Goal: Navigation & Orientation: Find specific page/section

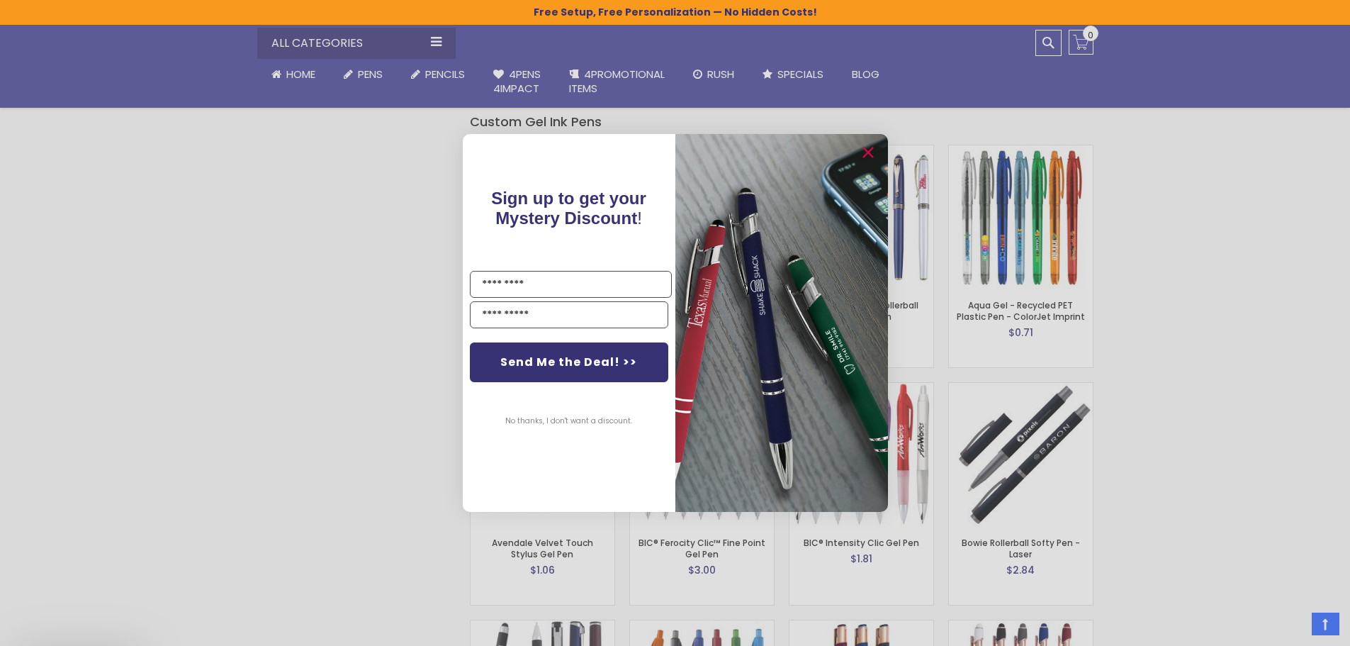
scroll to position [2268, 0]
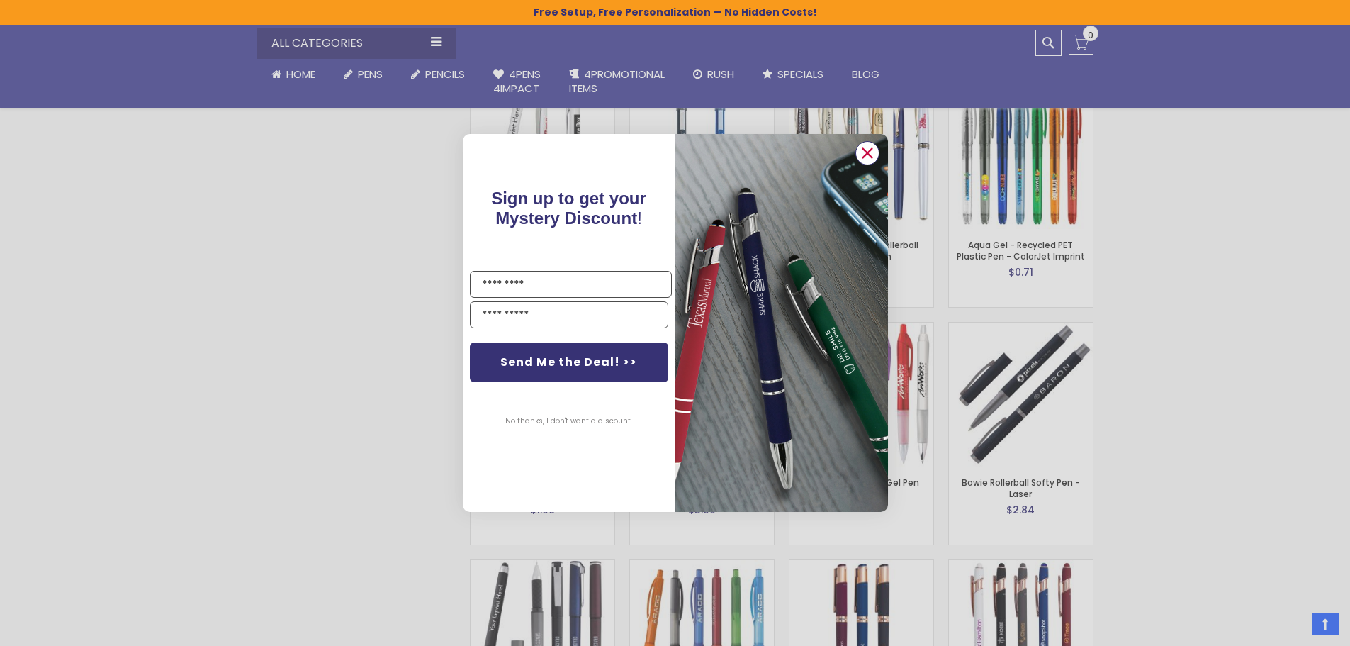
click at [863, 150] on icon "Close dialog" at bounding box center [866, 152] width 9 height 9
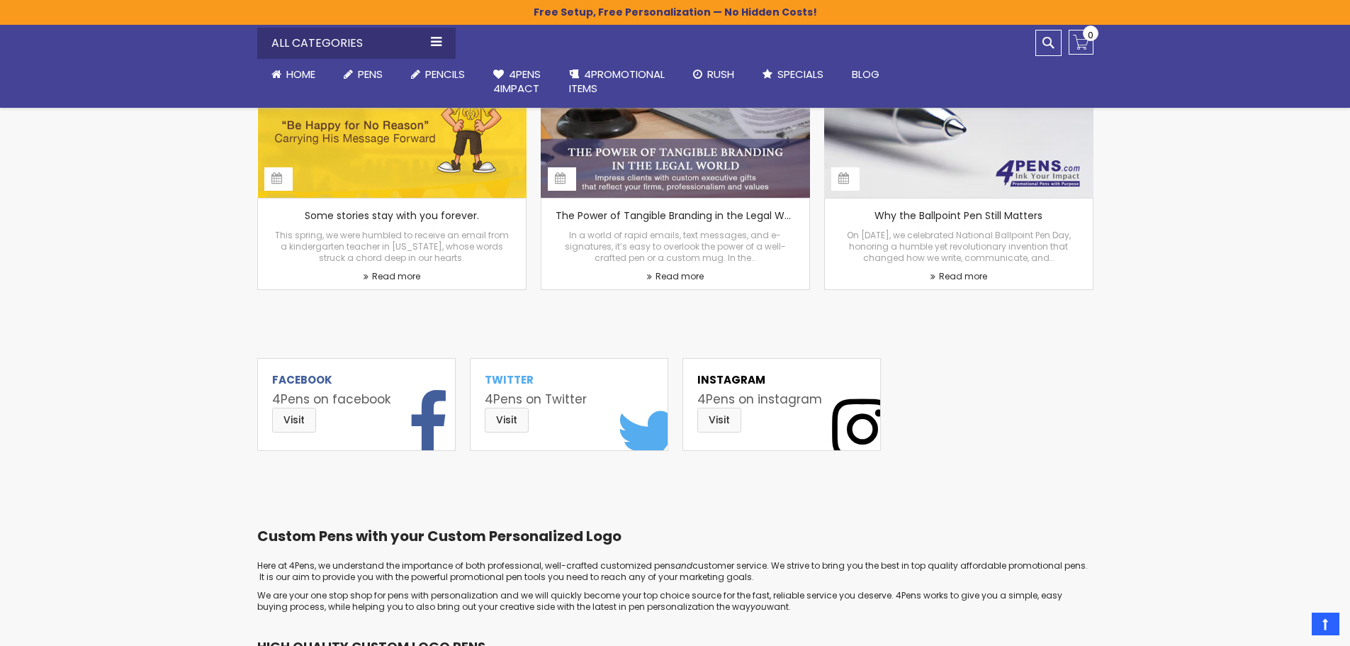
scroll to position [6449, 0]
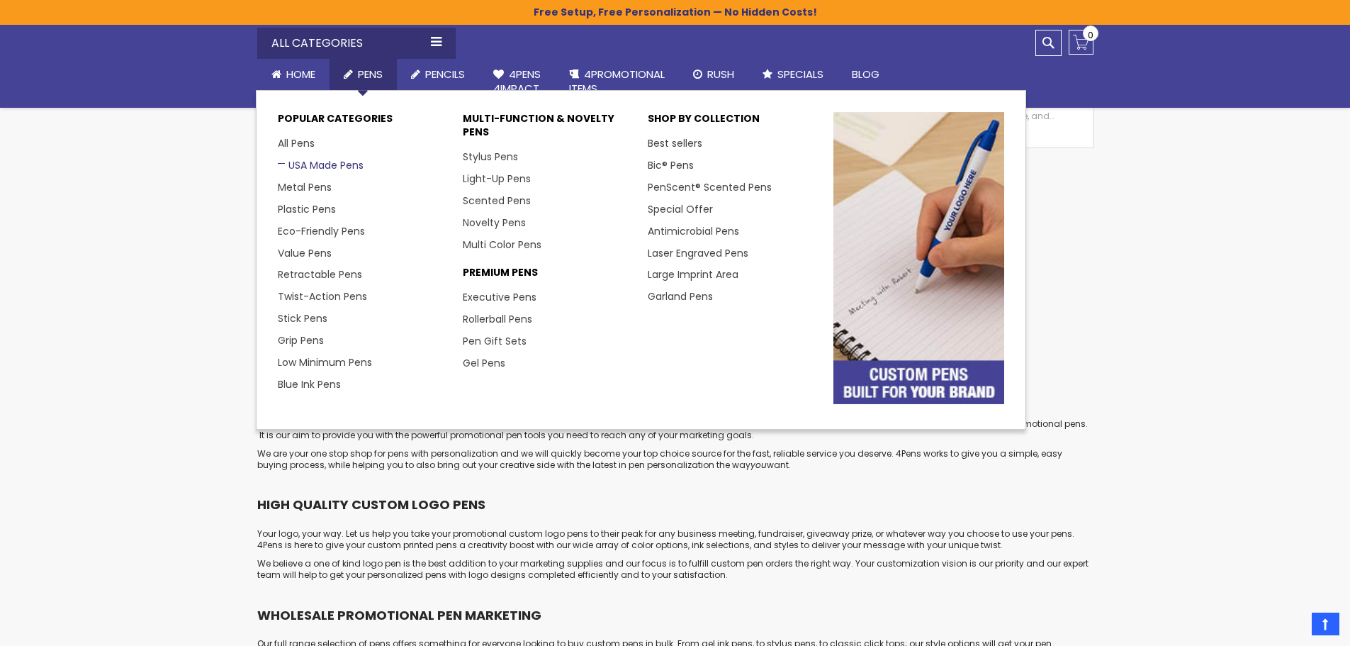
click at [308, 162] on link "USA Made Pens" at bounding box center [321, 165] width 86 height 14
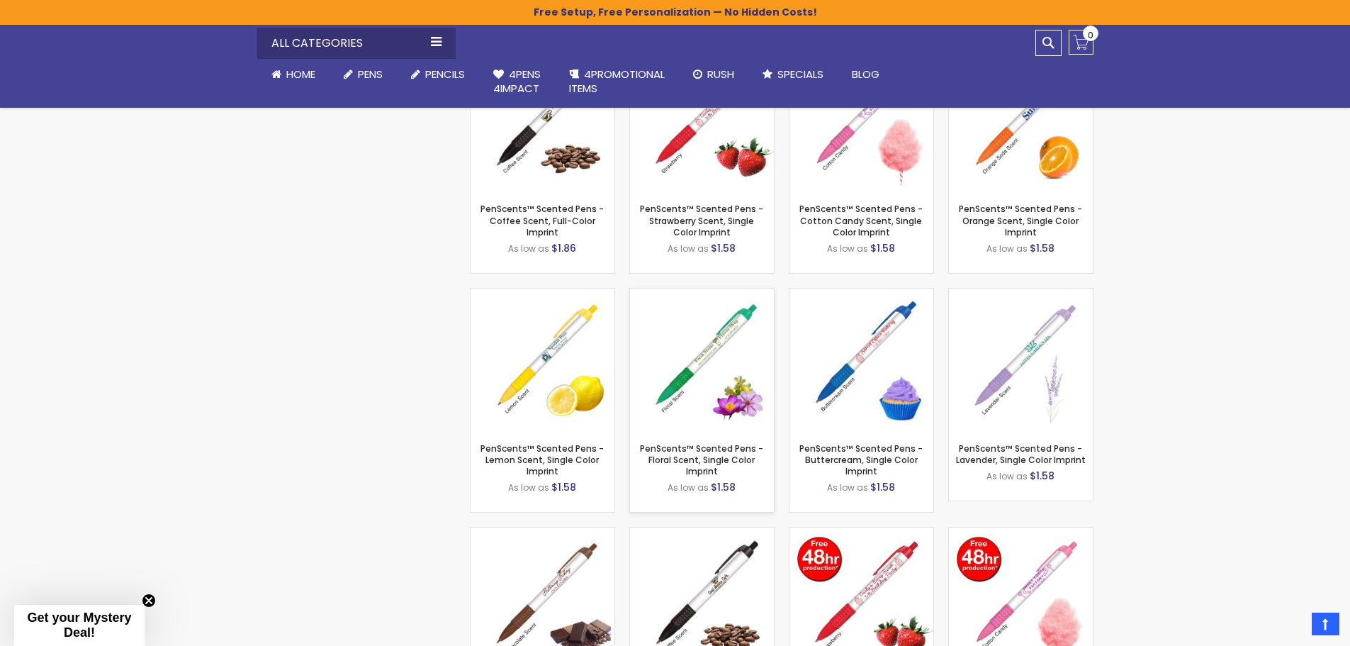
scroll to position [2268, 0]
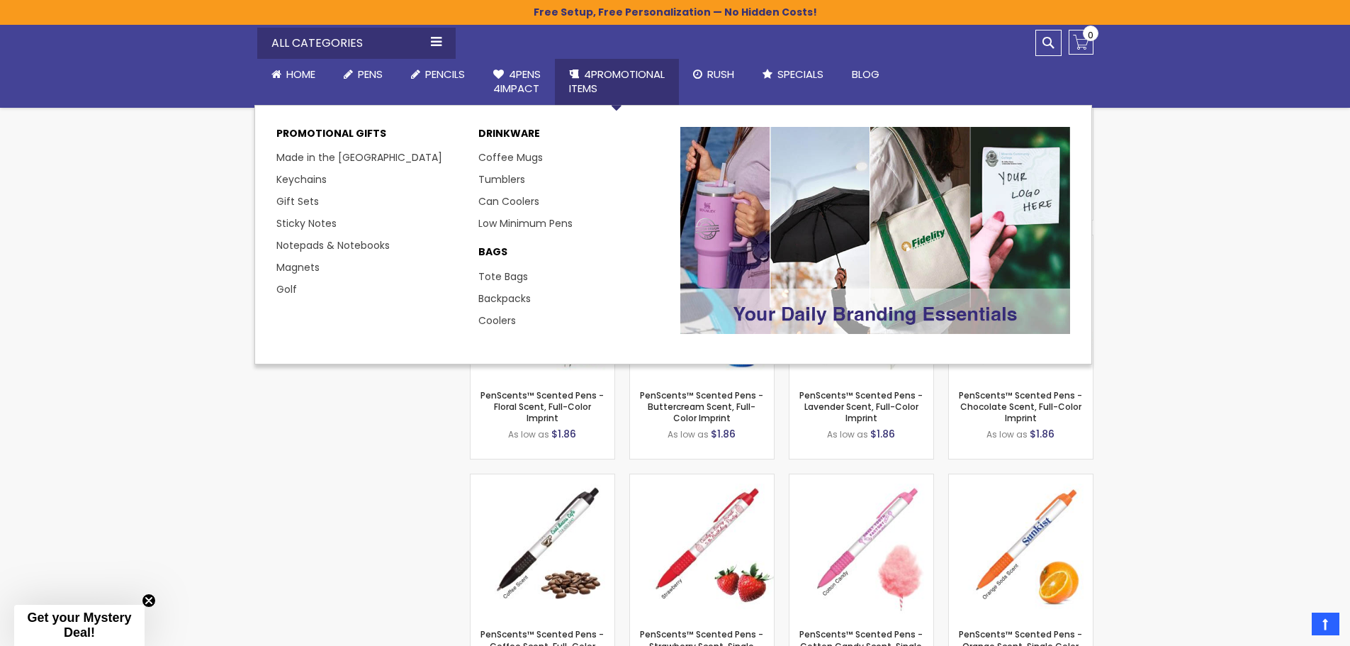
click at [629, 74] on span "4PROMOTIONAL ITEMS" at bounding box center [617, 81] width 96 height 29
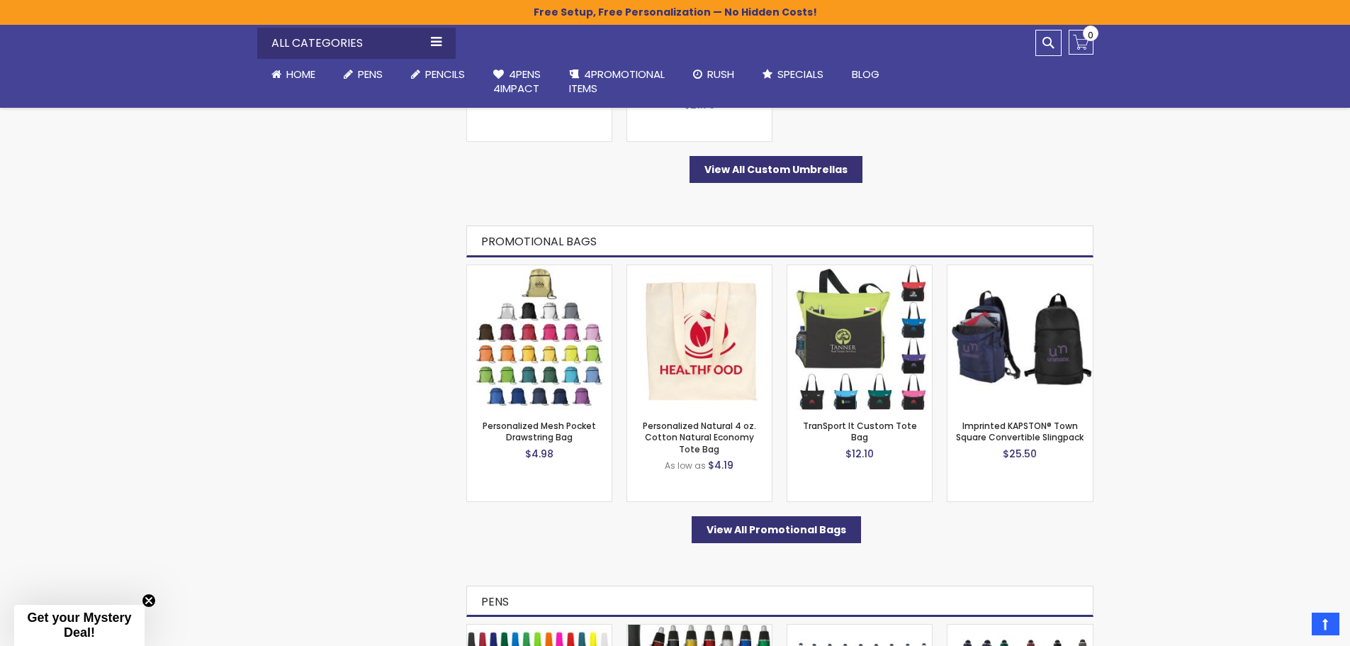
scroll to position [4039, 0]
